Goal: Information Seeking & Learning: Learn about a topic

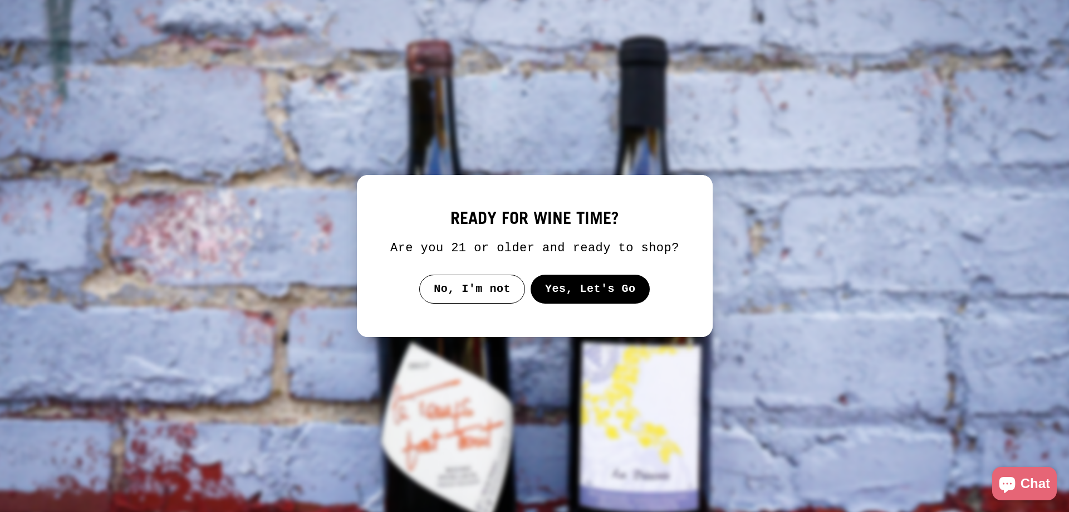
click at [605, 292] on button "Yes, Let's Go" at bounding box center [590, 289] width 120 height 29
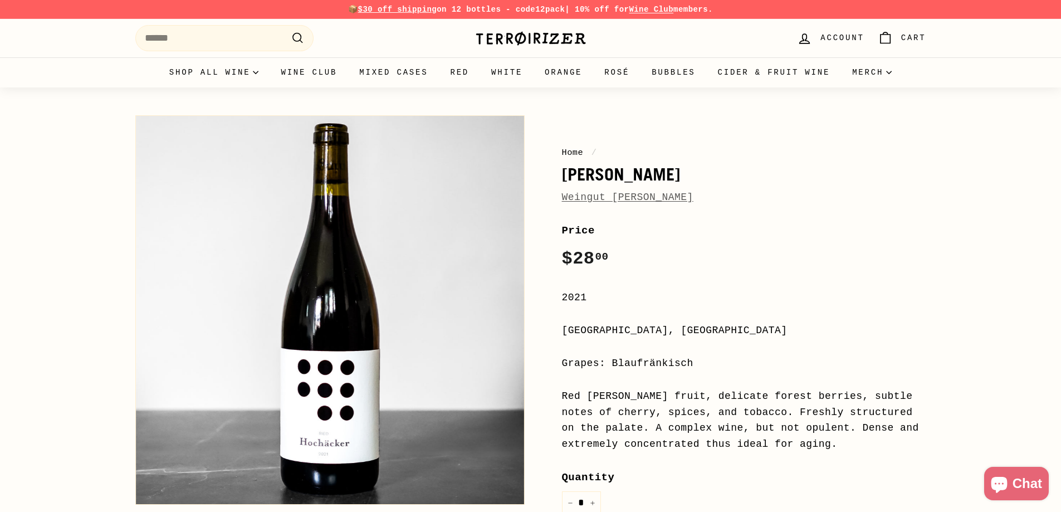
click at [573, 176] on h1 "[PERSON_NAME]" at bounding box center [744, 174] width 364 height 19
drag, startPoint x: 573, startPoint y: 176, endPoint x: 657, endPoint y: 176, distance: 84.1
click at [657, 176] on h1 "[PERSON_NAME]" at bounding box center [744, 174] width 364 height 19
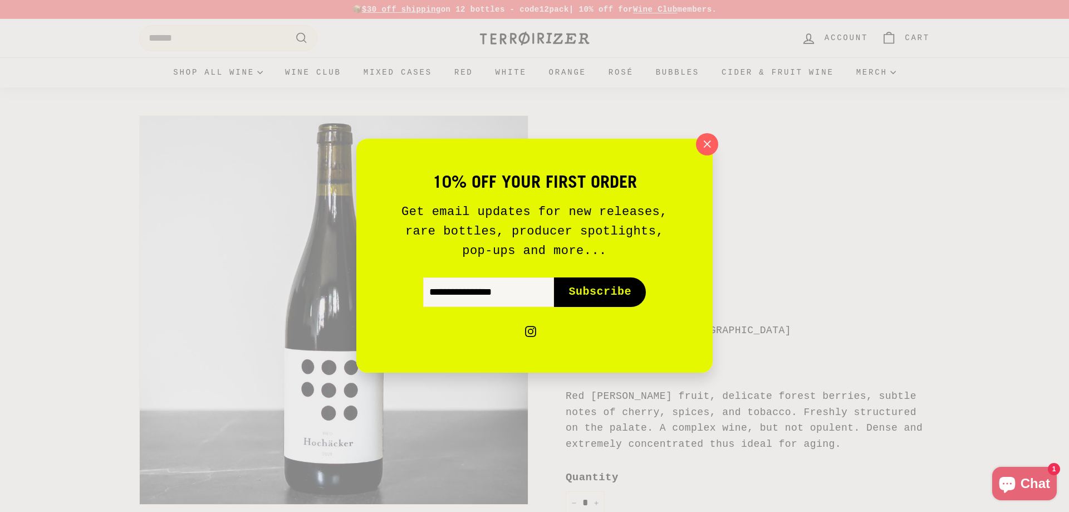
click at [708, 147] on icon "button" at bounding box center [707, 144] width 16 height 16
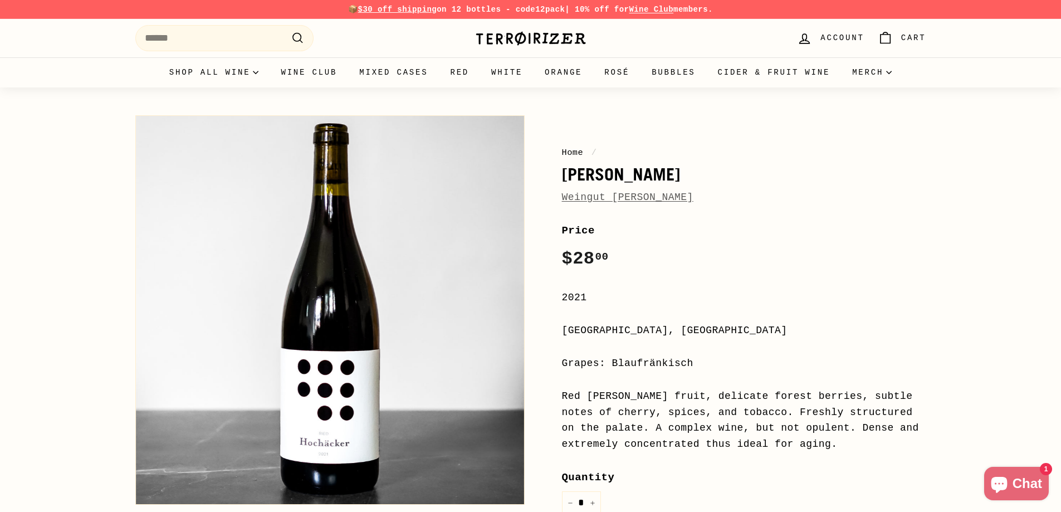
drag, startPoint x: 631, startPoint y: 175, endPoint x: 601, endPoint y: 169, distance: 30.3
copy h1 "[PERSON_NAME]"
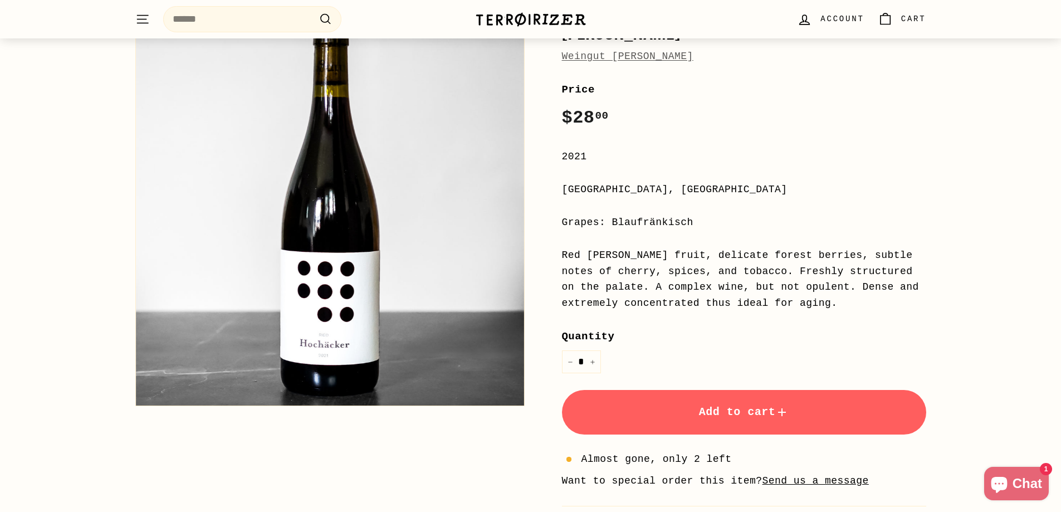
scroll to position [167, 0]
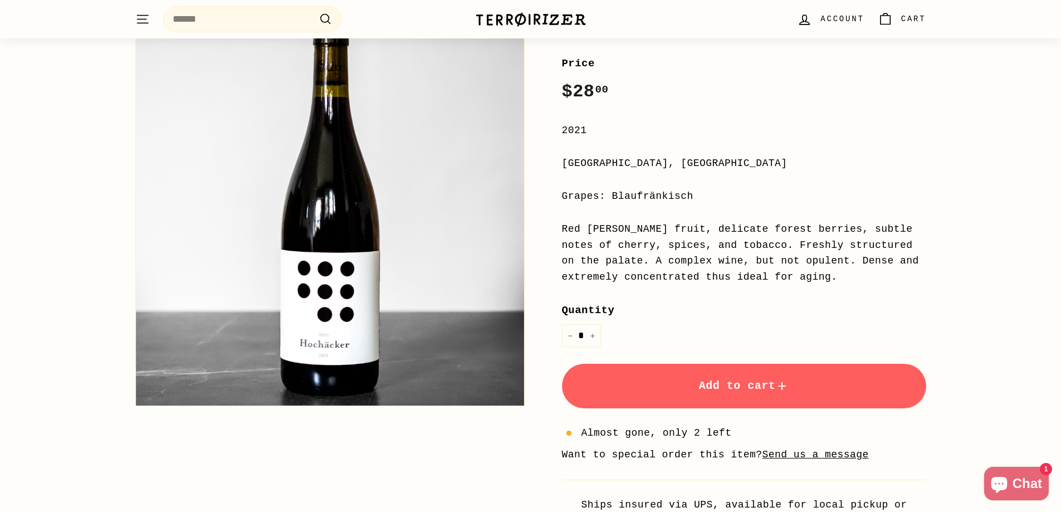
click at [649, 195] on div "Grapes: Blaufränkisch" at bounding box center [744, 196] width 364 height 16
copy div "Blaufränkisch"
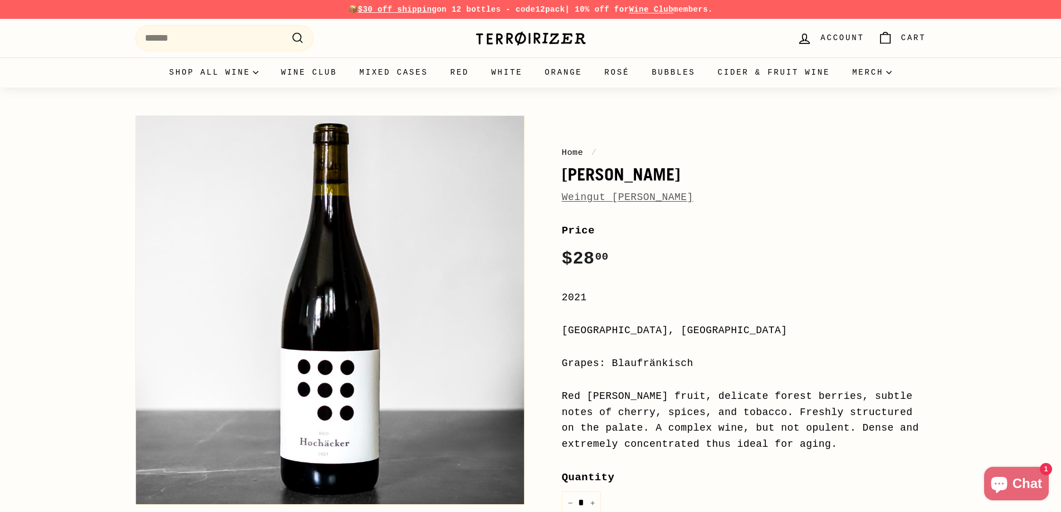
click at [562, 168] on h1 "[PERSON_NAME]" at bounding box center [744, 174] width 364 height 19
drag, startPoint x: 561, startPoint y: 168, endPoint x: 658, endPoint y: 163, distance: 96.4
click at [658, 163] on div "Home / Ried Hochacker Weingut [PERSON_NAME]" at bounding box center [744, 176] width 364 height 60
